Goal: Find specific page/section: Find specific page/section

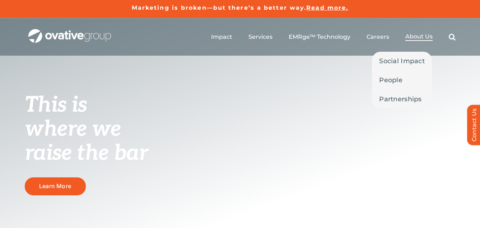
click at [416, 39] on span "About Us" at bounding box center [418, 36] width 27 height 7
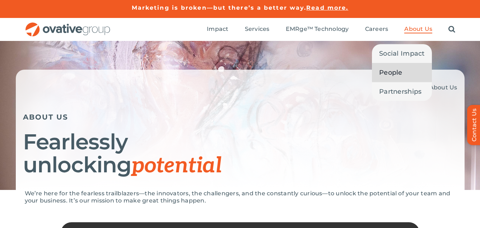
click at [391, 72] on span "People" at bounding box center [390, 72] width 23 height 10
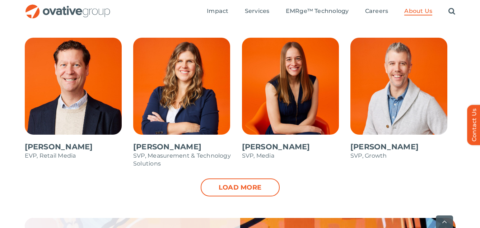
scroll to position [760, 0]
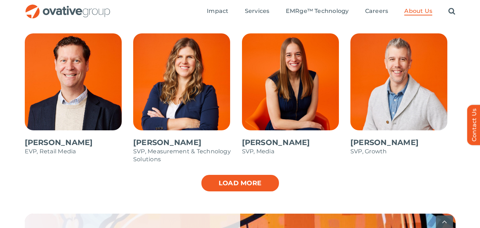
click at [238, 183] on link "Load more" at bounding box center [240, 183] width 79 height 18
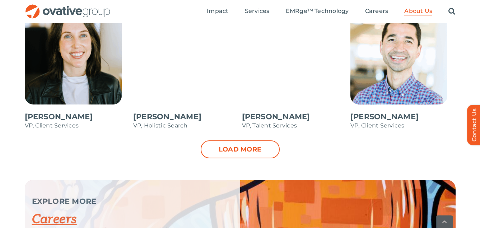
scroll to position [1120, 0]
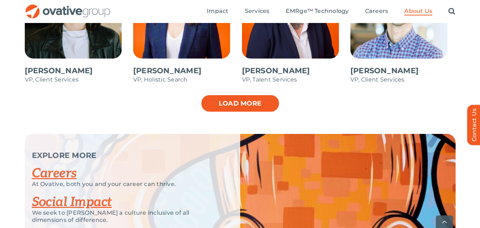
click at [239, 106] on link "Load more" at bounding box center [240, 103] width 79 height 18
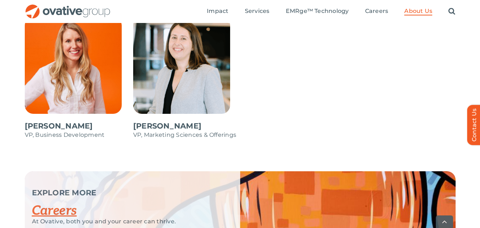
scroll to position [1254, 0]
